Goal: Task Accomplishment & Management: Manage account settings

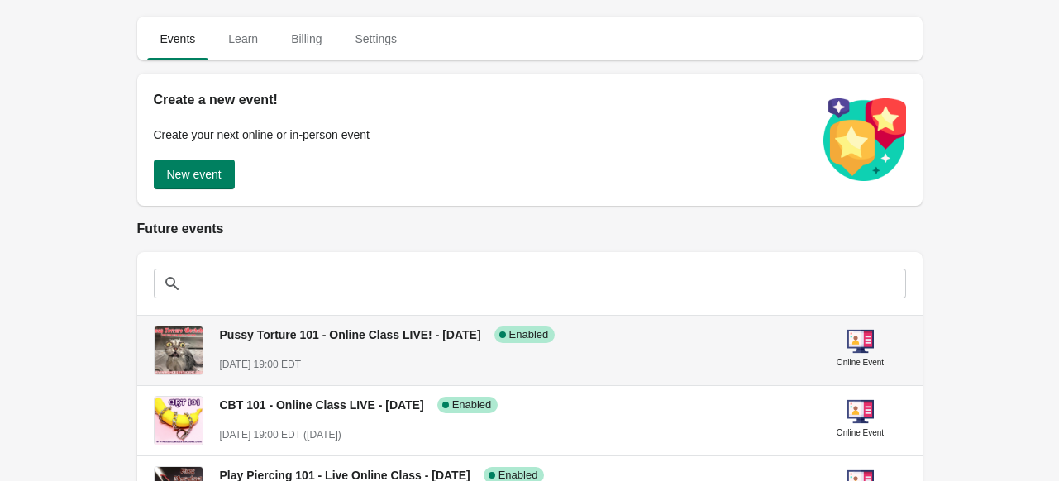
click at [469, 343] on div "Pussy Torture 101 - Online Class LIVE! - [DATE] Success Complete Enabled [DATE]…" at bounding box center [511, 342] width 582 height 60
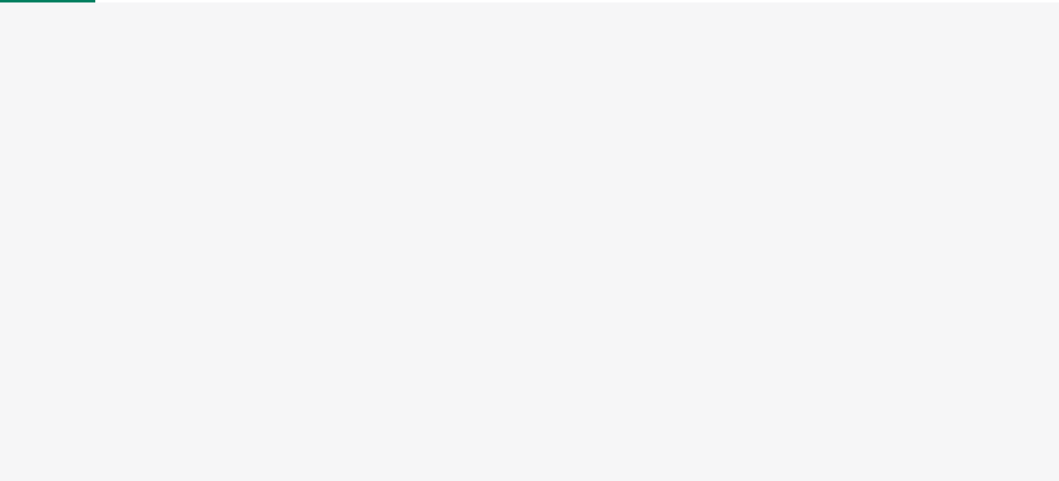
select select "US"
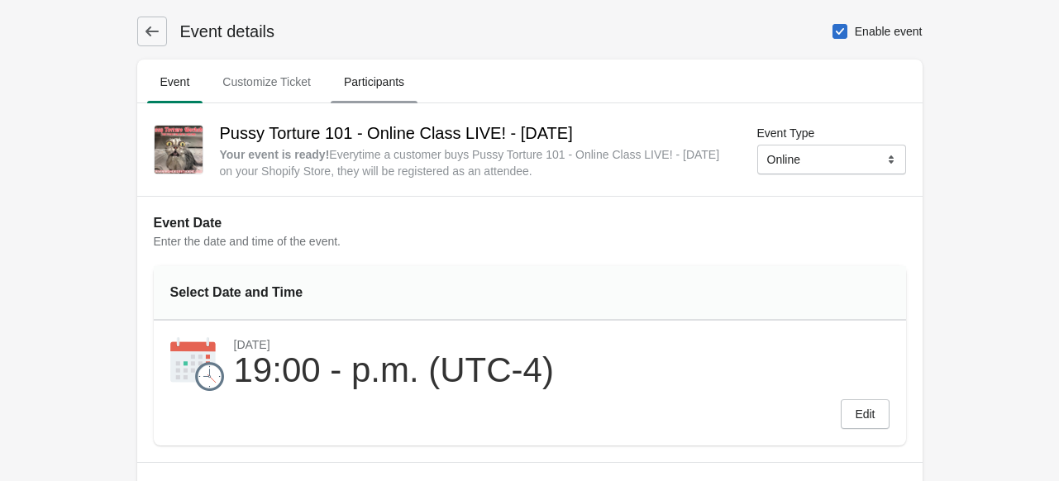
click at [360, 85] on span "Participants" at bounding box center [374, 82] width 87 height 30
select select "US"
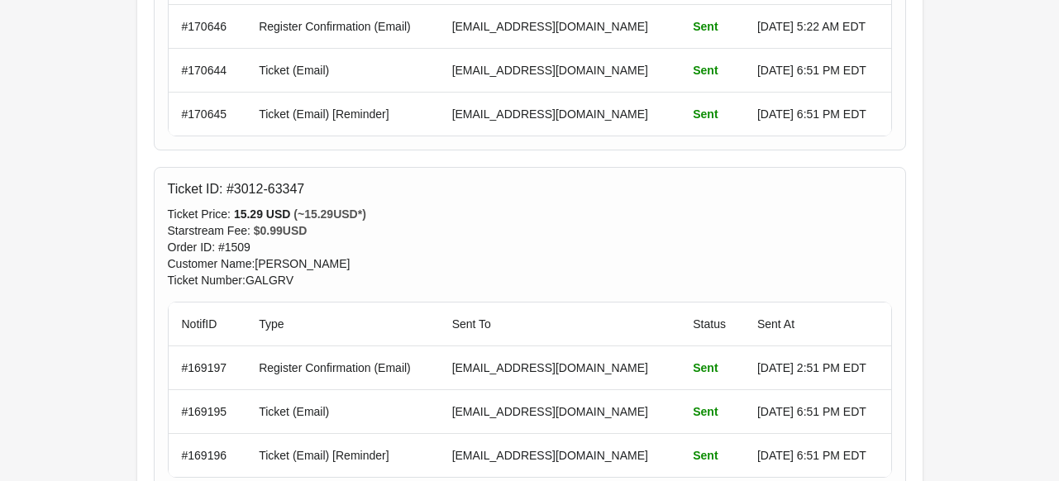
scroll to position [5383, 0]
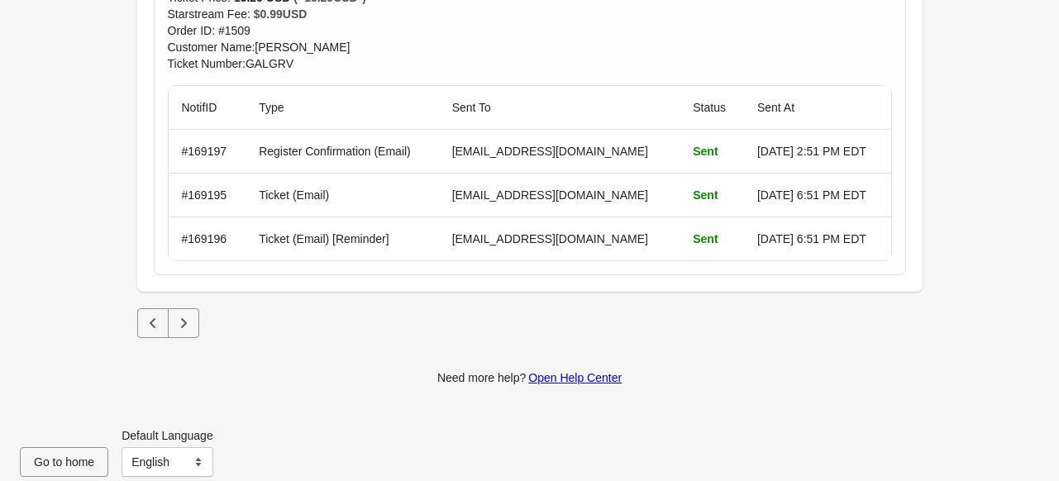
click at [187, 315] on icon "Next" at bounding box center [183, 323] width 17 height 17
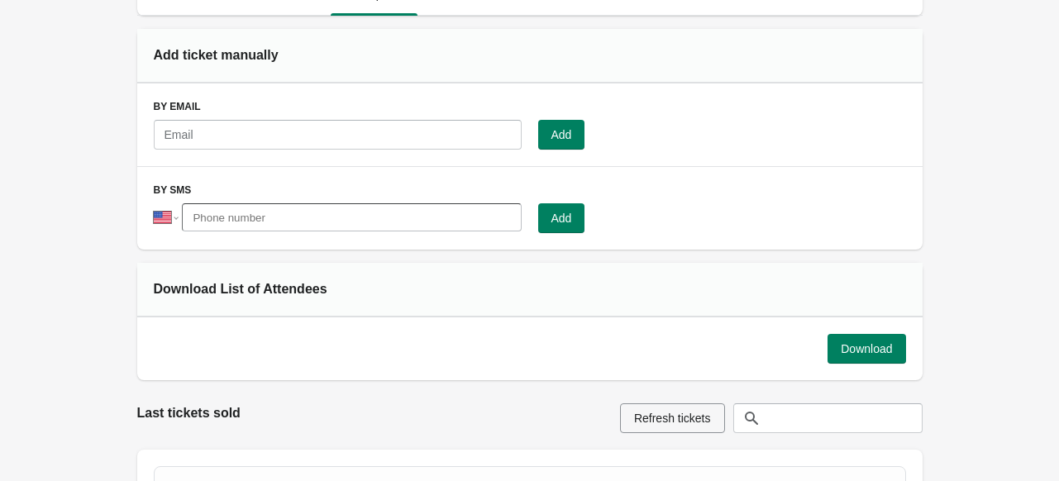
scroll to position [79, 0]
